Goal: Complete application form

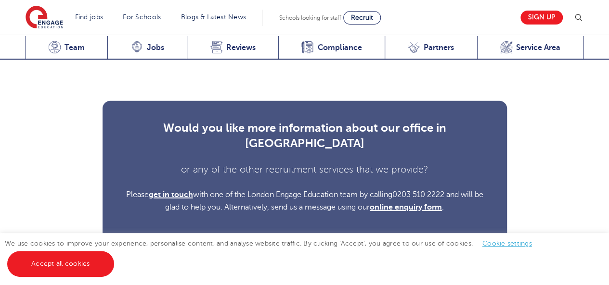
scroll to position [3068, 0]
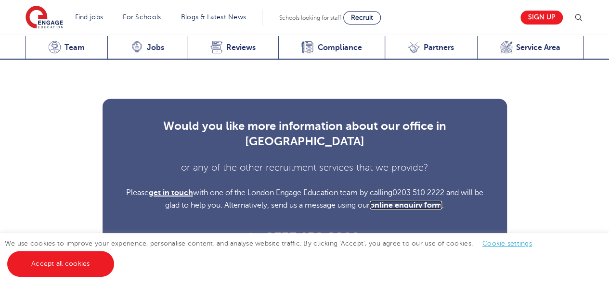
click at [442, 201] on link "online enquiry form" at bounding box center [406, 205] width 72 height 9
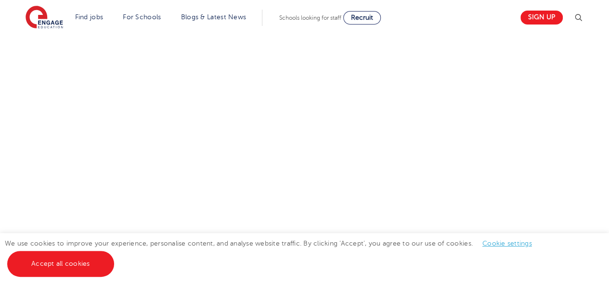
scroll to position [571, 0]
click at [433, 281] on div "We use cookies to improve your experience, personalise content, and analyse web…" at bounding box center [304, 259] width 609 height 52
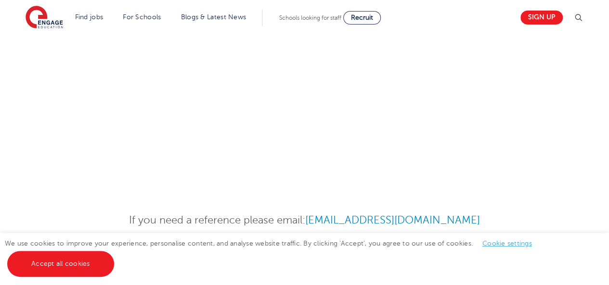
scroll to position [424, 0]
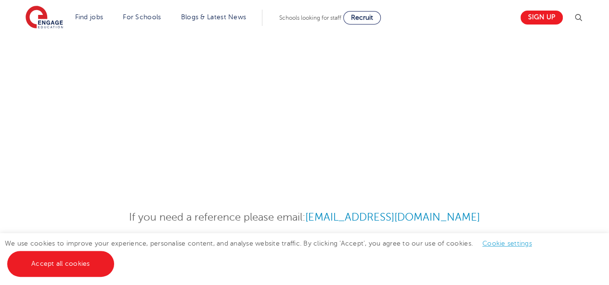
click at [455, 178] on div at bounding box center [304, 60] width 609 height 259
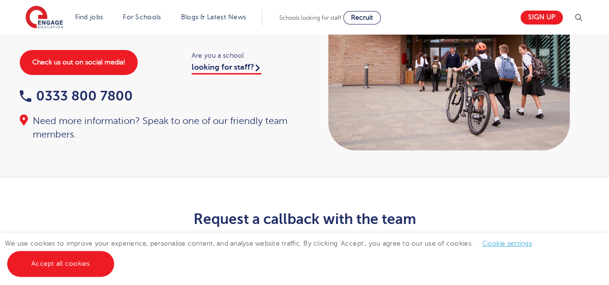
scroll to position [0, 0]
